Goal: Transaction & Acquisition: Purchase product/service

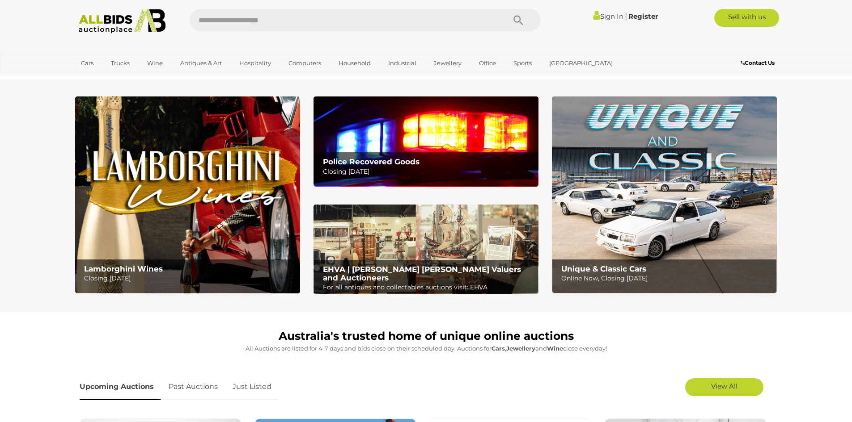
click at [441, 160] on h2 "Police Recovered Goods" at bounding box center [428, 162] width 211 height 8
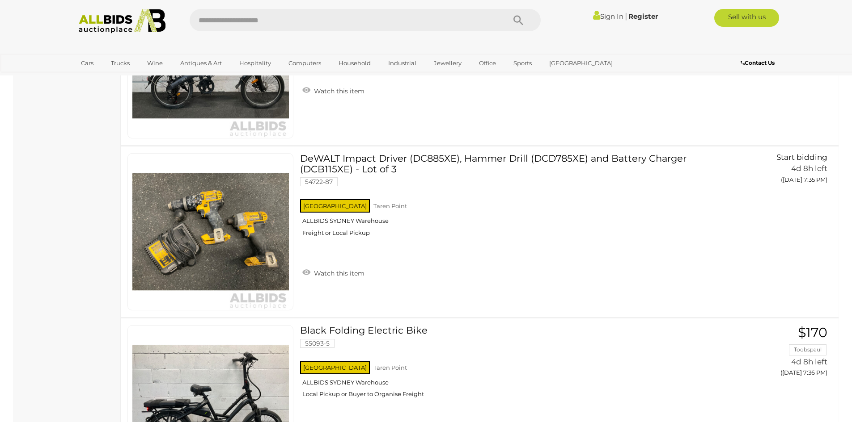
scroll to position [1609, 0]
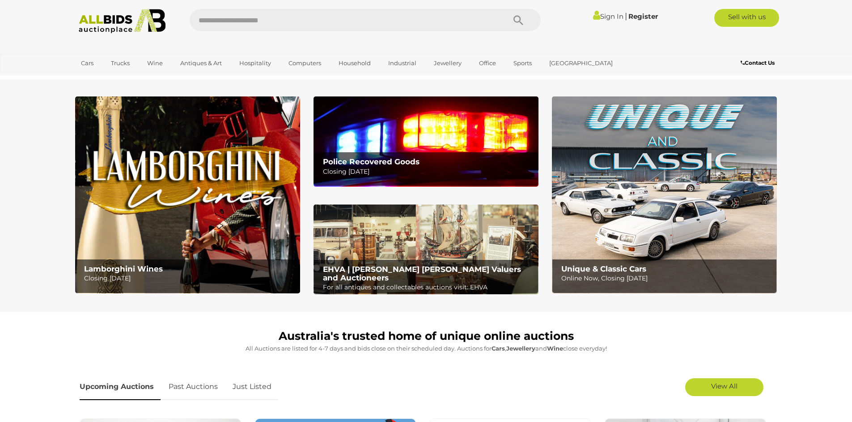
click at [232, 21] on input "text" at bounding box center [343, 20] width 307 height 22
type input "********"
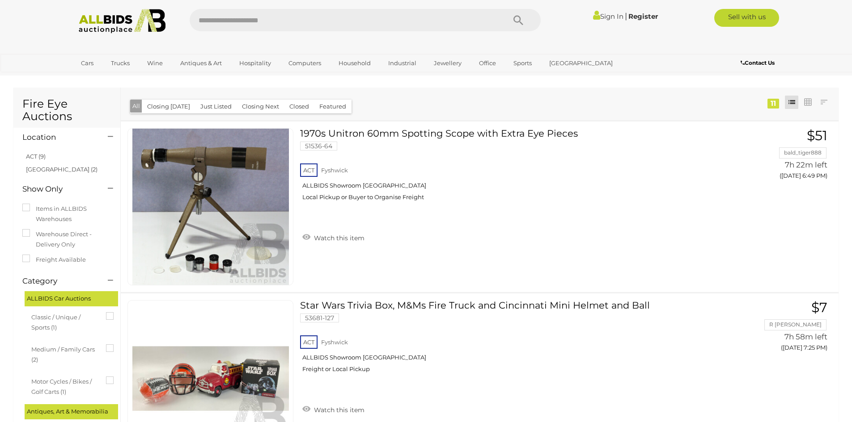
click at [284, 105] on button "Closed" at bounding box center [299, 107] width 30 height 14
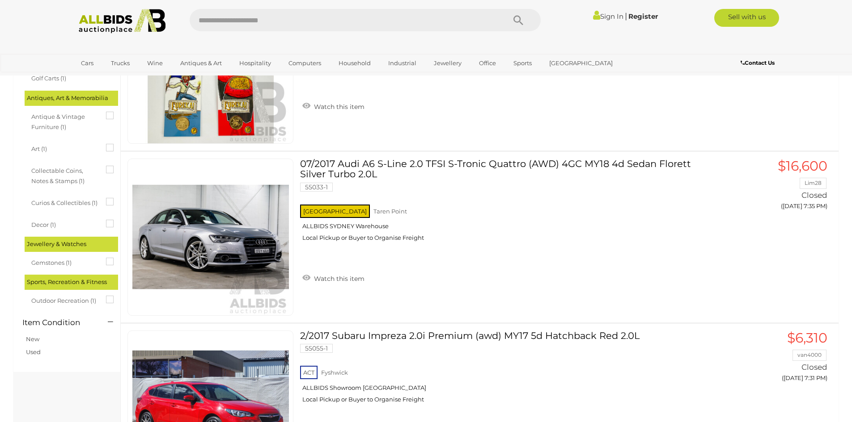
scroll to position [224, 0]
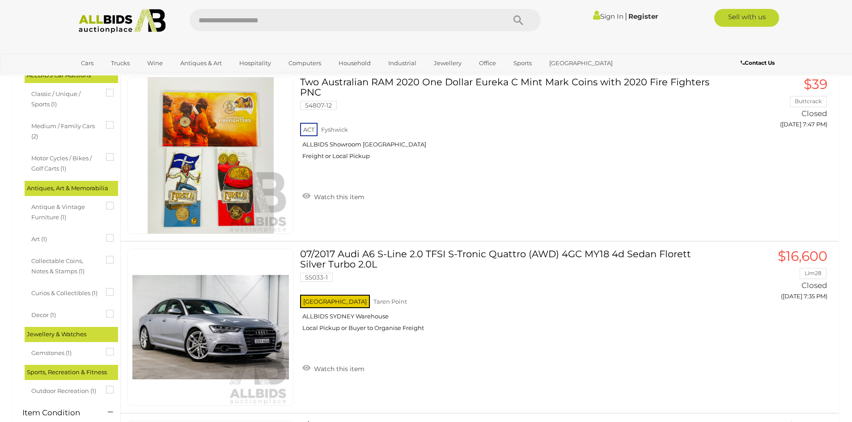
click at [217, 27] on input "text" at bounding box center [343, 20] width 307 height 22
type input "*******"
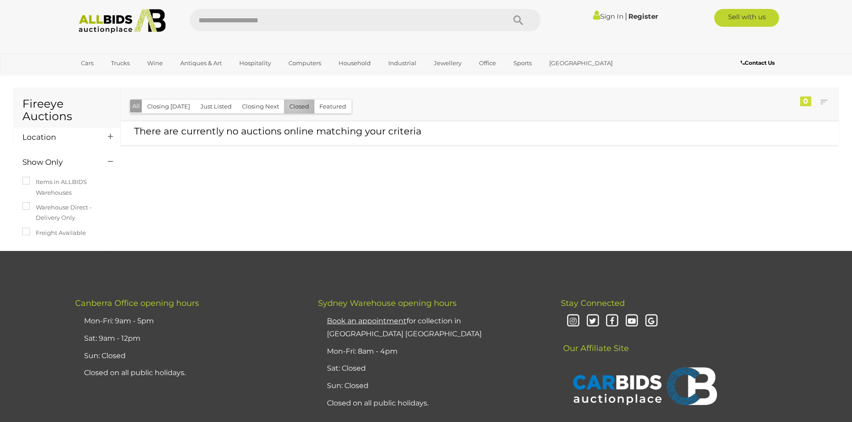
click at [289, 105] on button "Closed" at bounding box center [299, 107] width 30 height 14
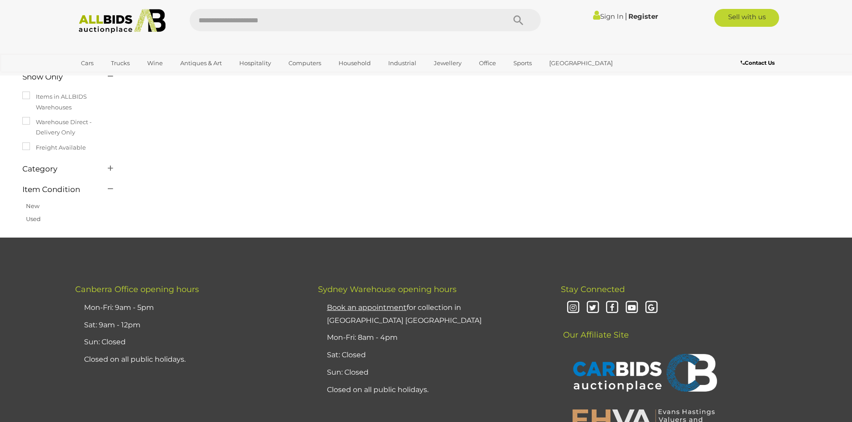
scroll to position [43, 0]
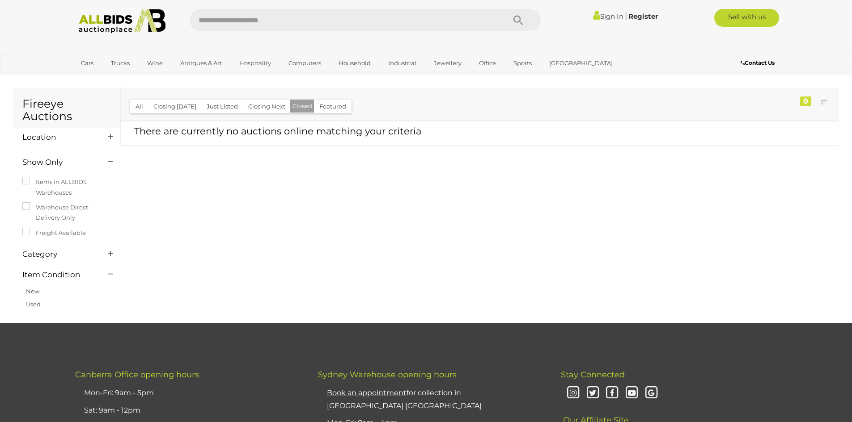
drag, startPoint x: 175, startPoint y: 98, endPoint x: 180, endPoint y: 96, distance: 6.0
click at [135, 24] on img at bounding box center [122, 21] width 97 height 25
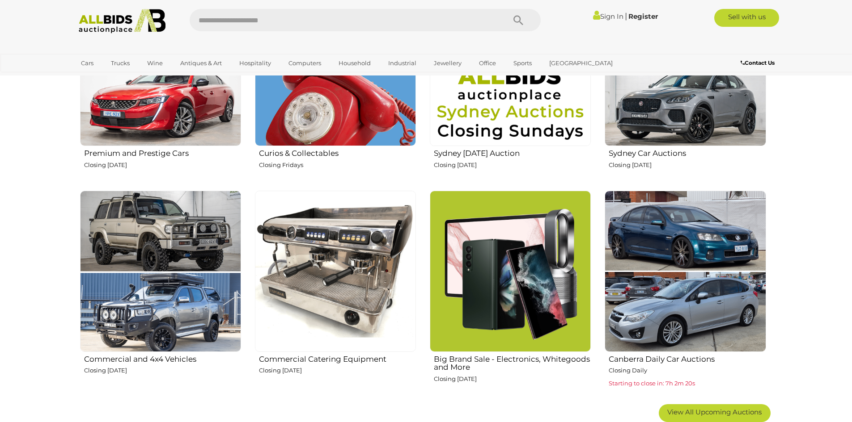
scroll to position [536, 0]
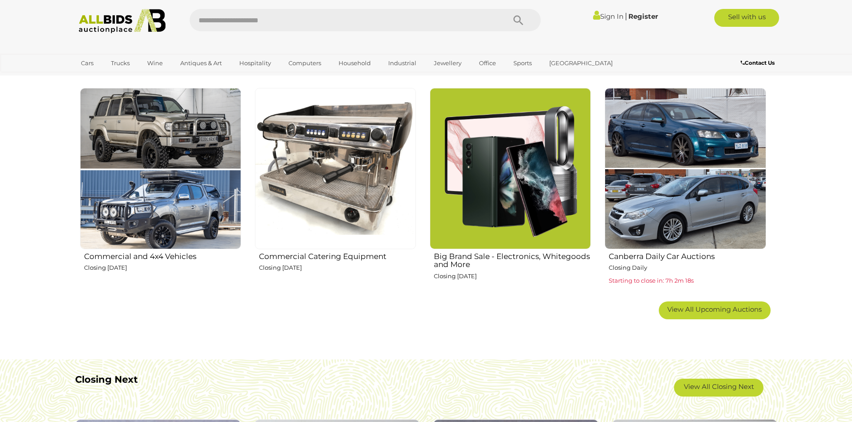
click at [675, 190] on img at bounding box center [684, 168] width 161 height 161
